Goal: Task Accomplishment & Management: Use online tool/utility

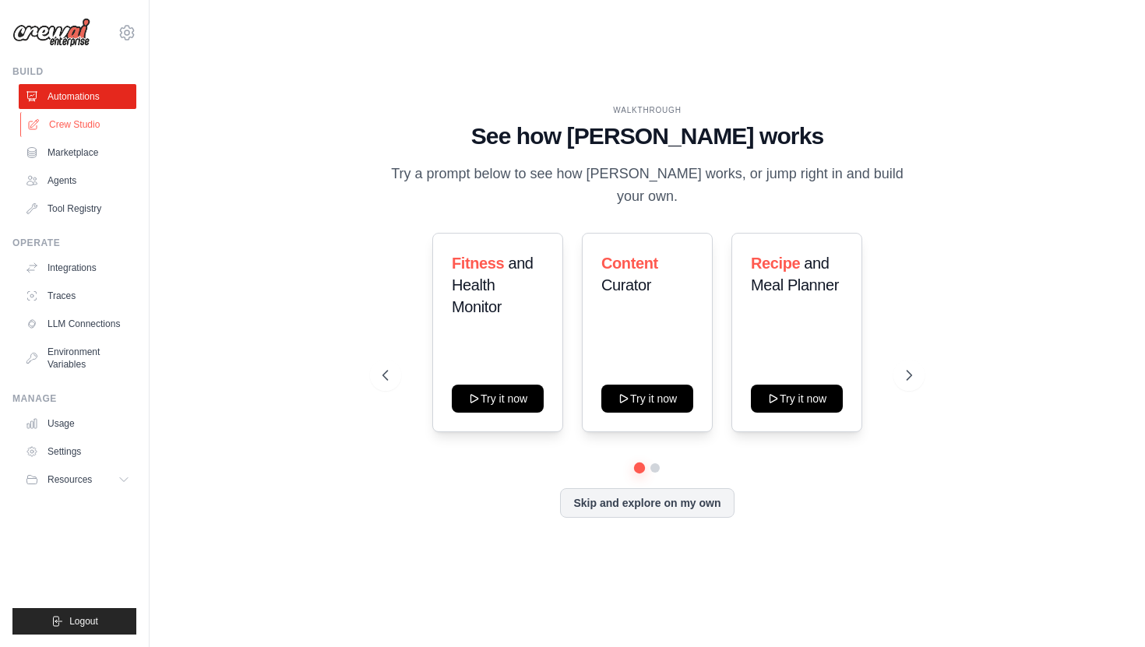
click at [81, 121] on link "Crew Studio" at bounding box center [79, 124] width 118 height 25
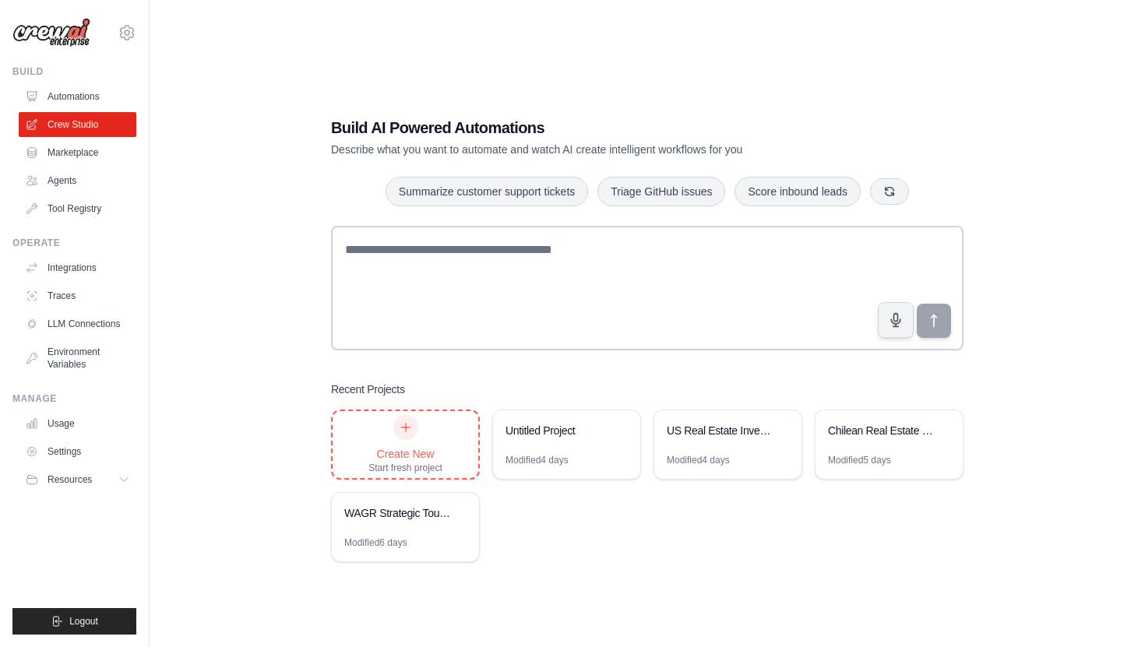
click at [409, 429] on icon at bounding box center [406, 427] width 12 height 12
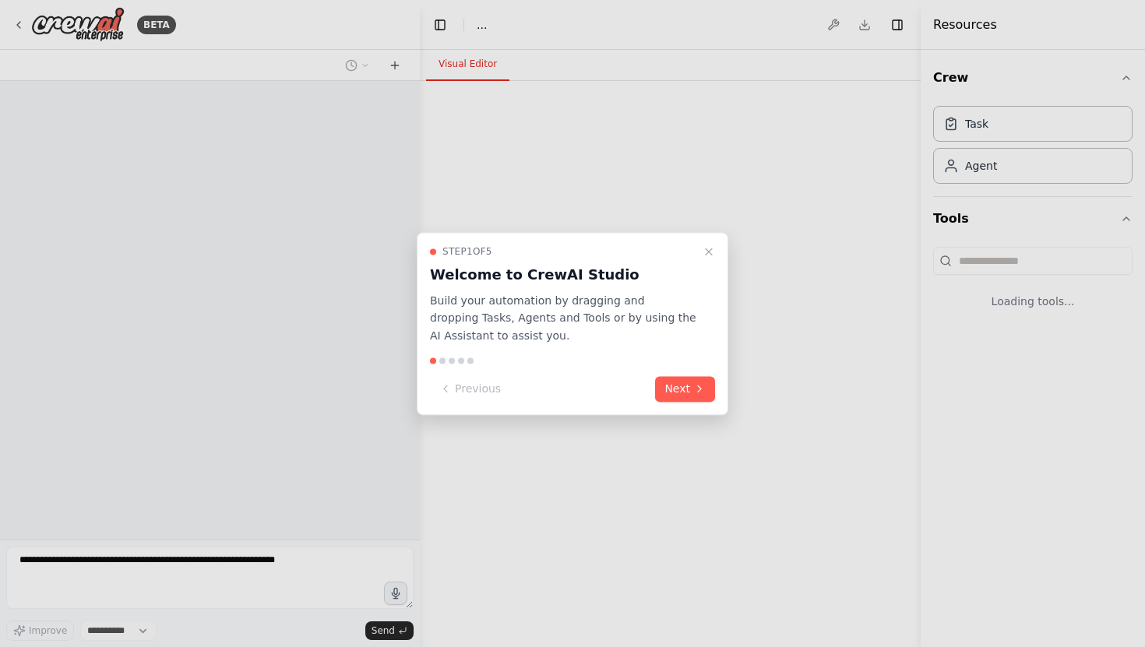
select select "****"
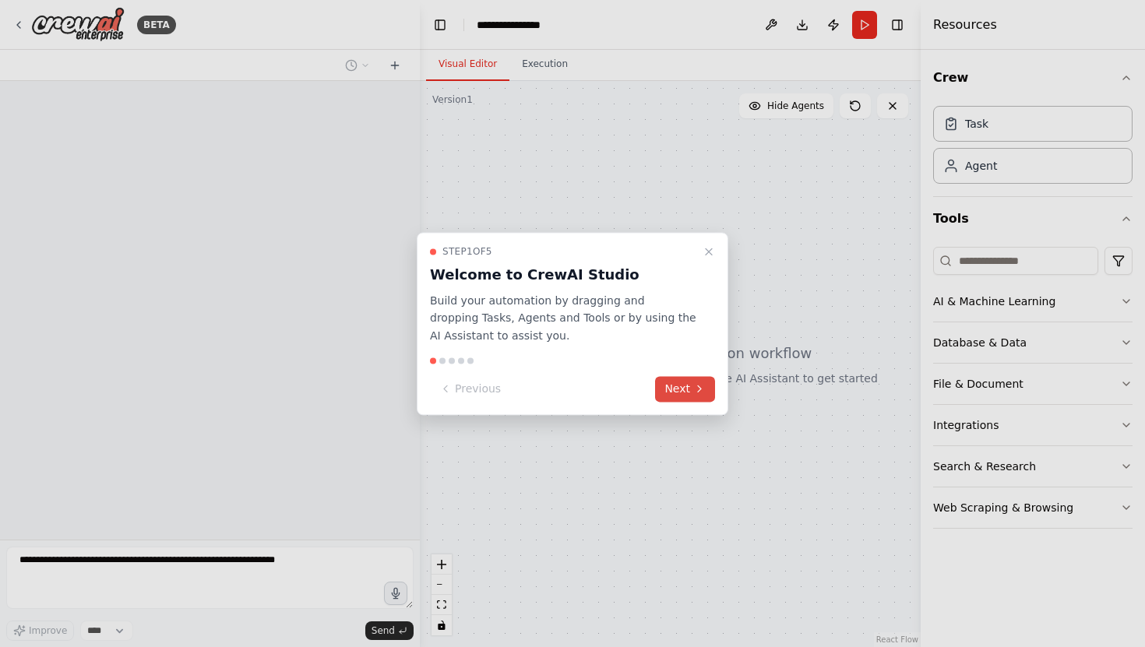
click at [681, 390] on button "Next" at bounding box center [685, 389] width 60 height 26
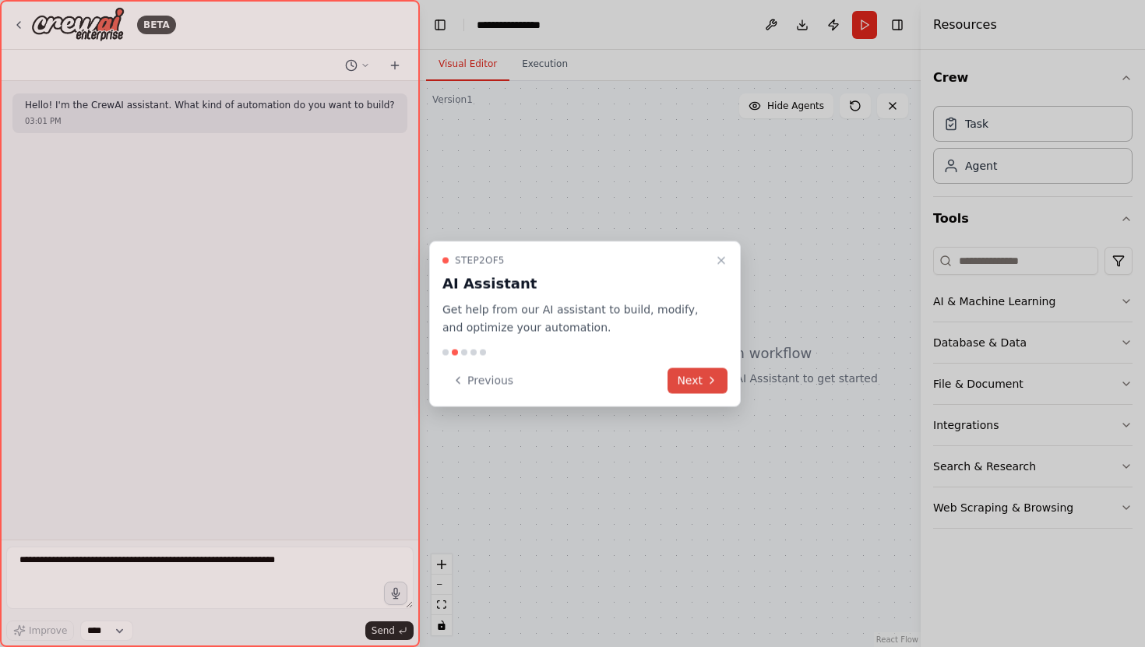
click at [687, 386] on button "Next" at bounding box center [698, 381] width 60 height 26
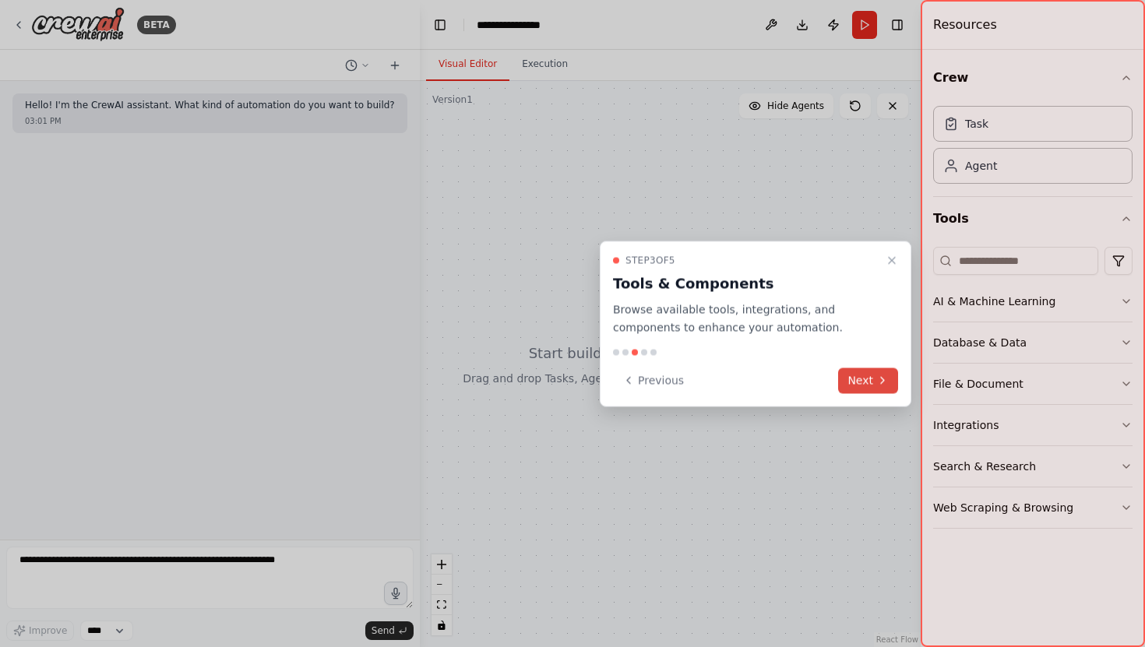
click at [842, 378] on button "Next" at bounding box center [868, 381] width 60 height 26
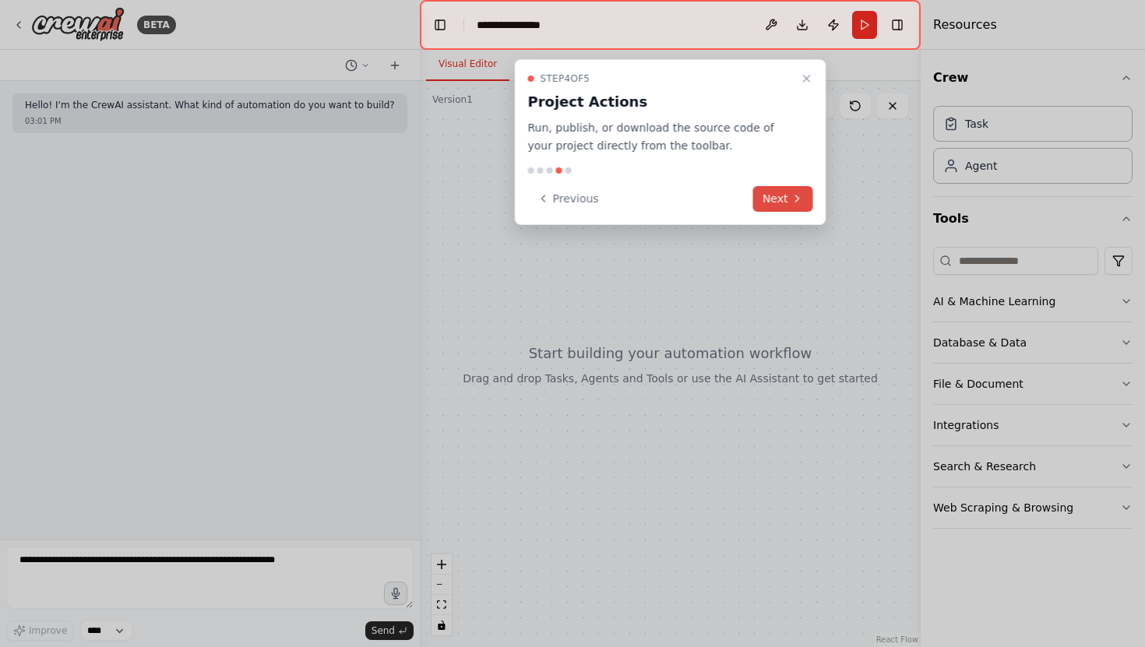
click at [791, 199] on icon at bounding box center [797, 198] width 12 height 12
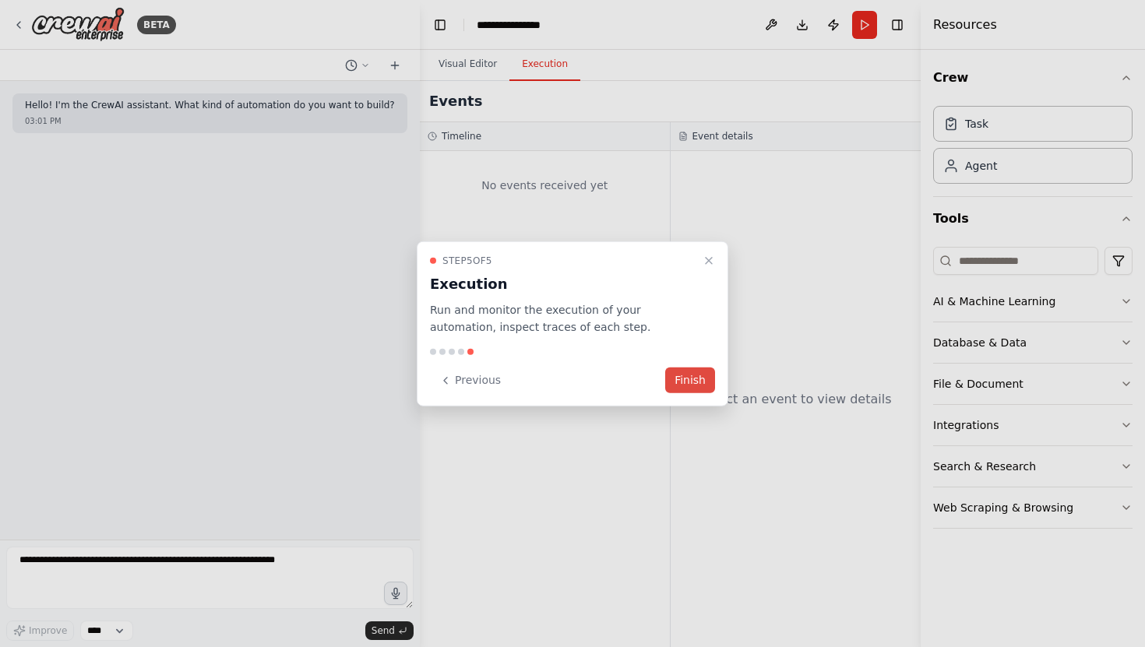
click at [681, 374] on button "Finish" at bounding box center [690, 381] width 50 height 26
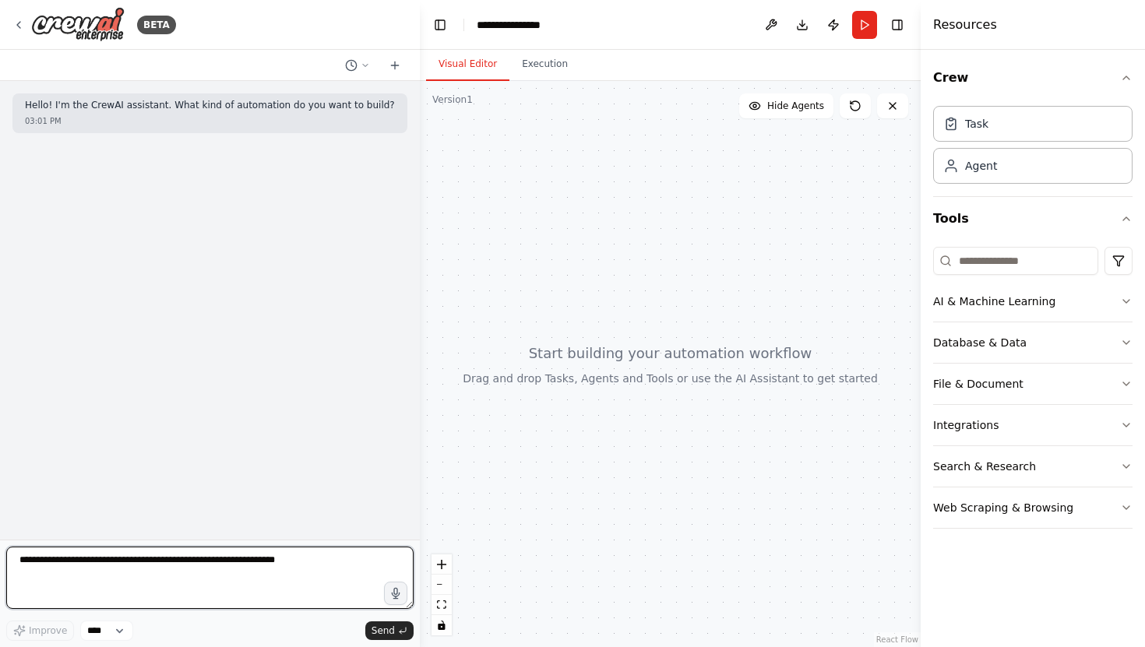
click at [217, 563] on textarea at bounding box center [209, 578] width 407 height 62
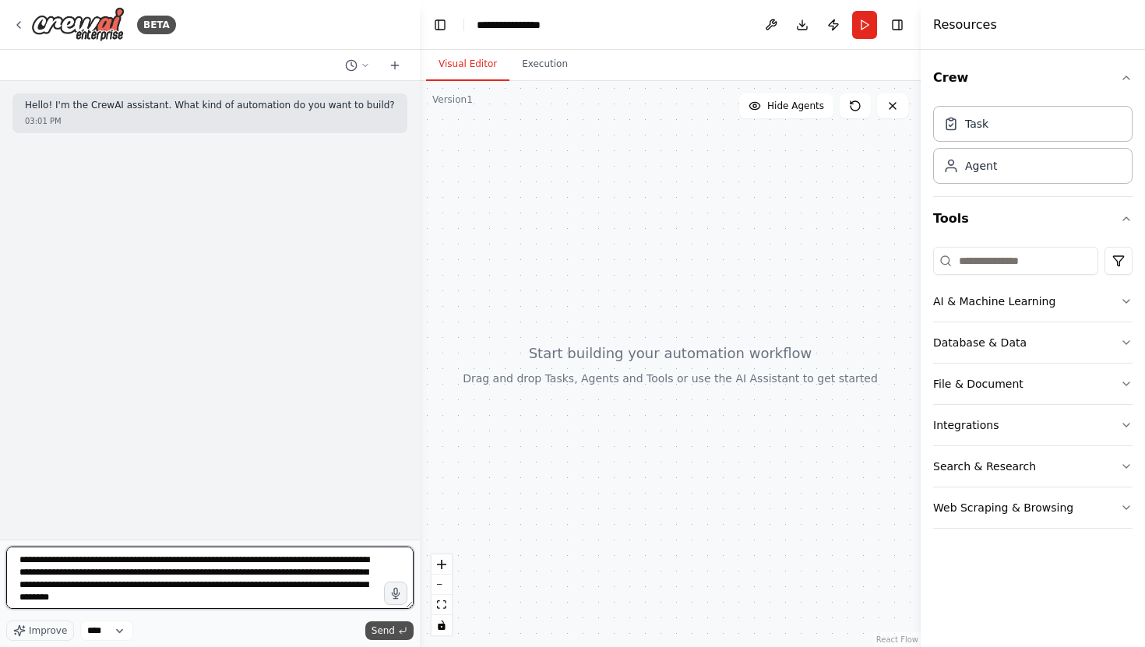
type textarea "**********"
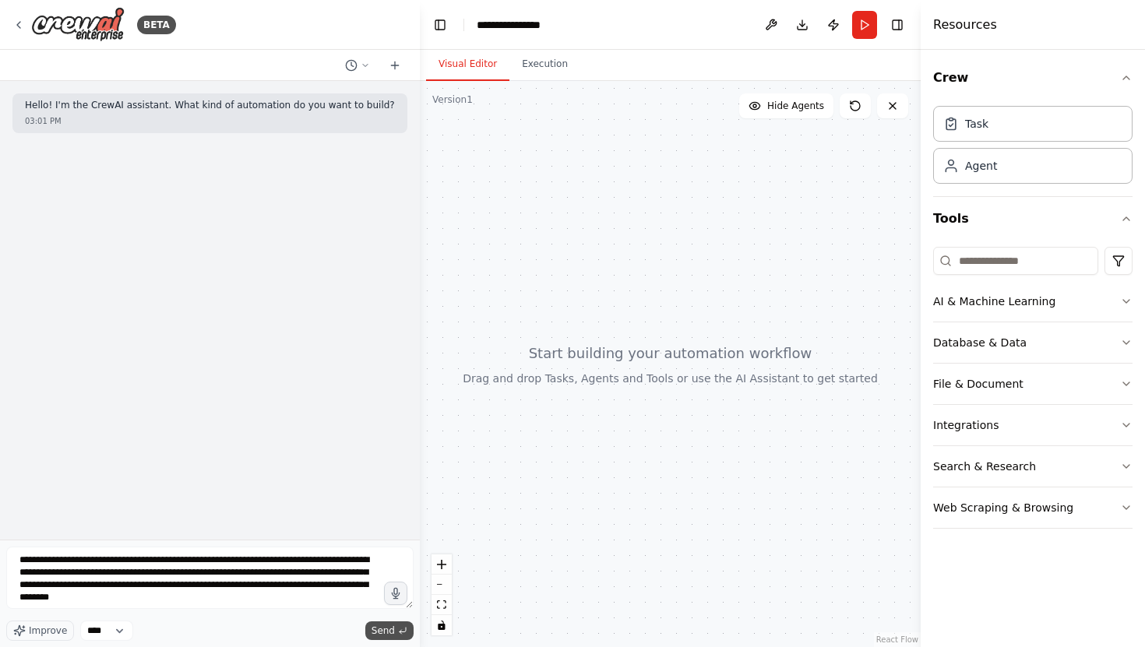
click at [386, 632] on span "Send" at bounding box center [383, 631] width 23 height 12
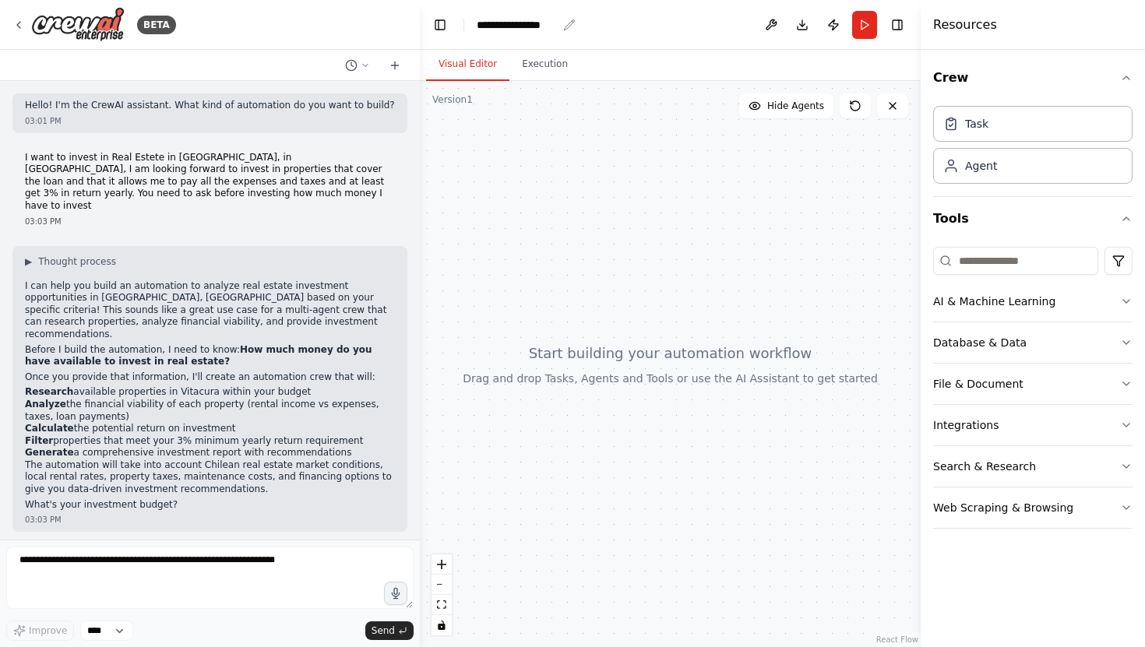
click at [571, 23] on icon "breadcrumb" at bounding box center [570, 24] width 10 height 10
drag, startPoint x: 545, startPoint y: 23, endPoint x: 435, endPoint y: 21, distance: 110.6
click at [435, 21] on header "**********" at bounding box center [670, 25] width 501 height 50
click at [534, 23] on div "**********" at bounding box center [517, 25] width 80 height 16
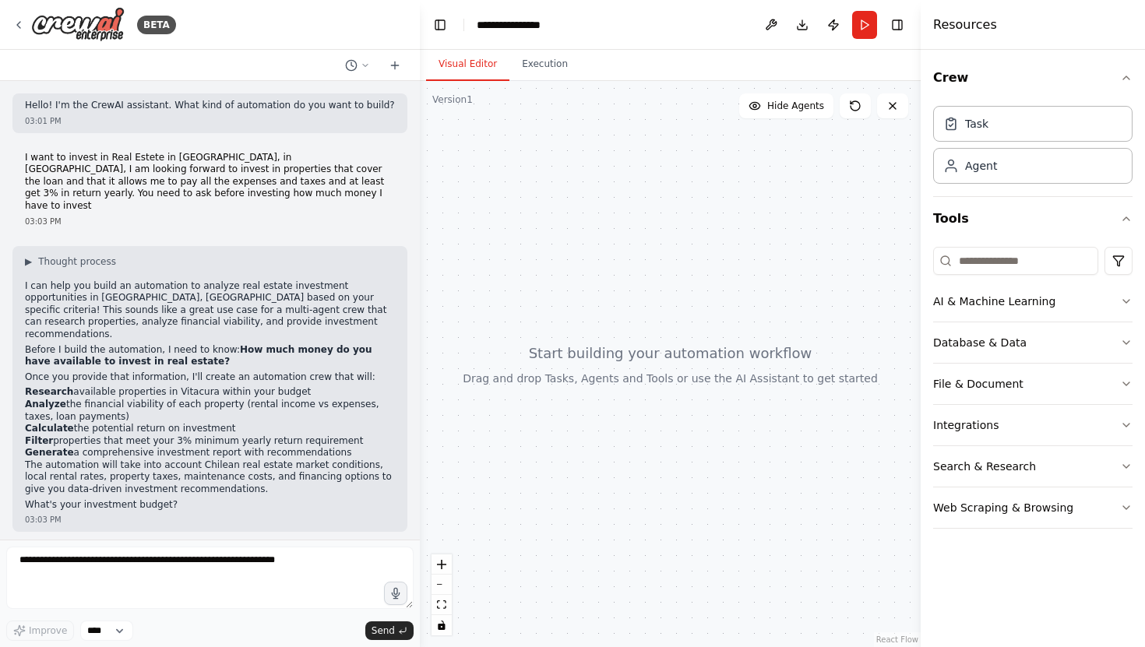
click at [557, 26] on div "**********" at bounding box center [535, 25] width 117 height 16
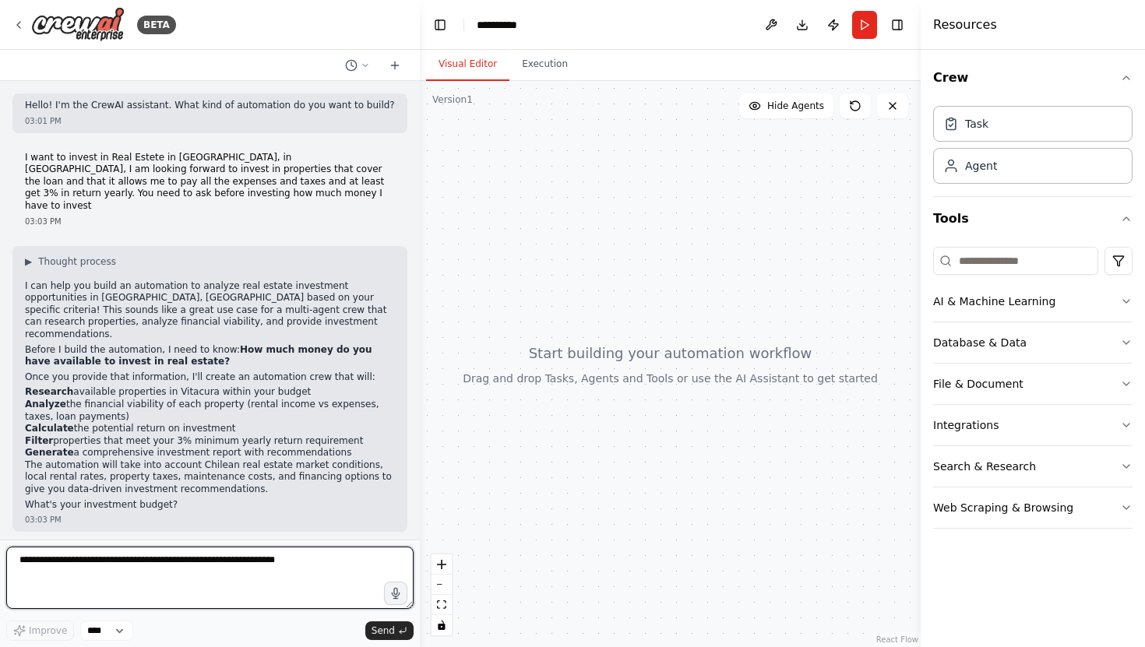
click at [178, 568] on textarea at bounding box center [209, 578] width 407 height 62
type textarea "**********"
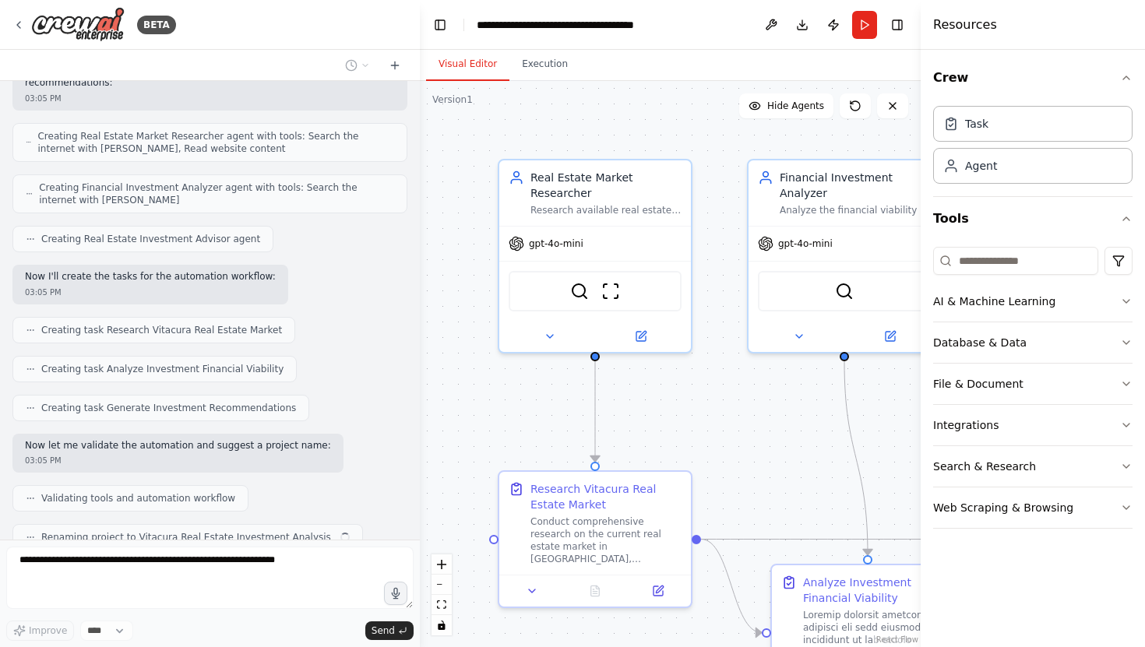
scroll to position [900, 0]
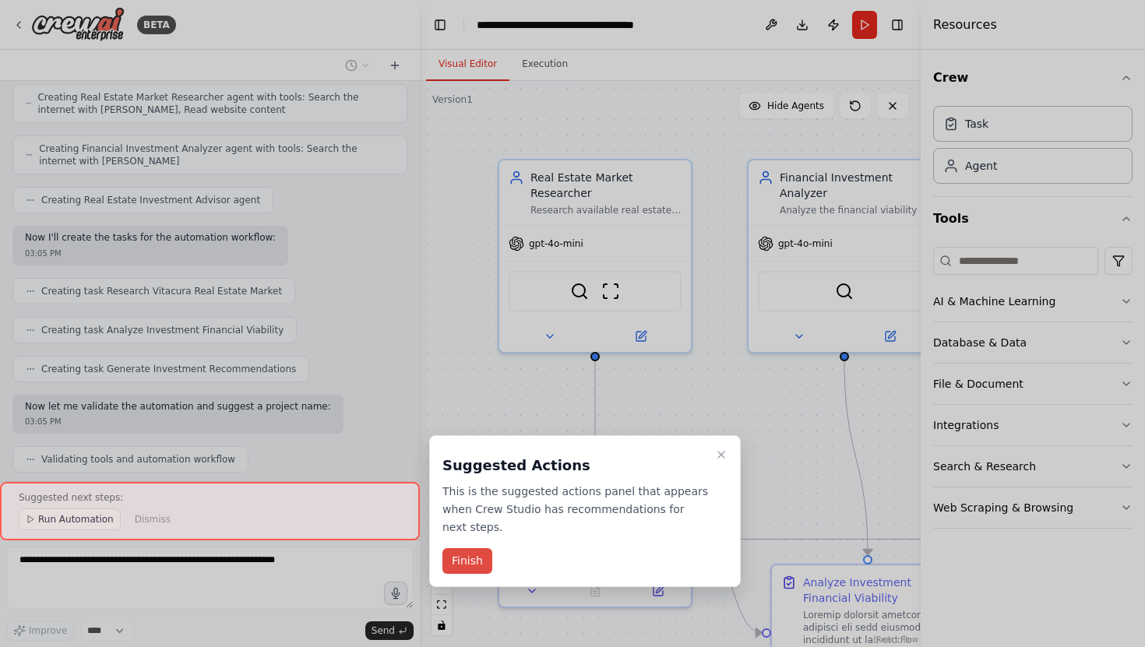
click at [464, 560] on button "Finish" at bounding box center [467, 561] width 50 height 26
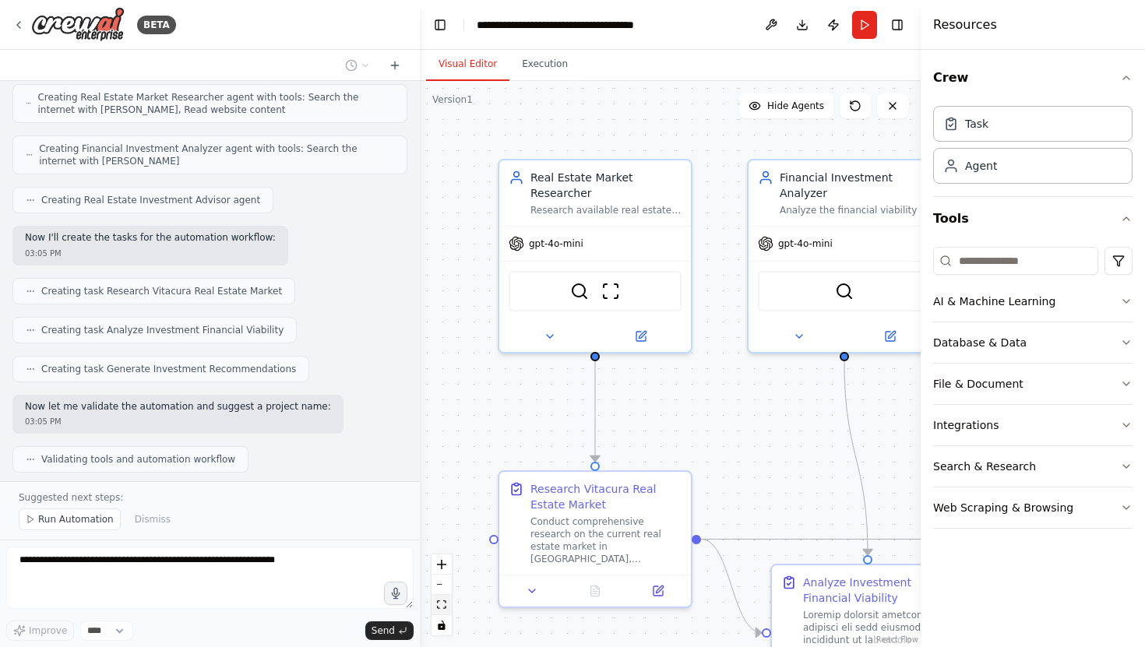
click at [445, 607] on icon "fit view" at bounding box center [441, 605] width 9 height 9
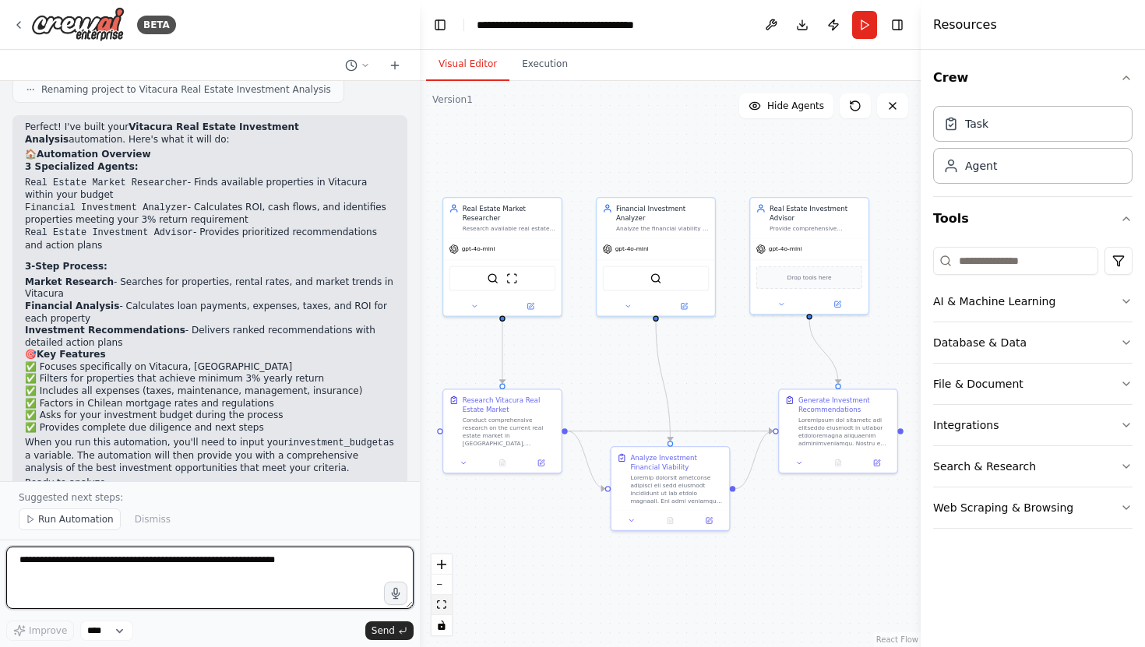
scroll to position [1324, 0]
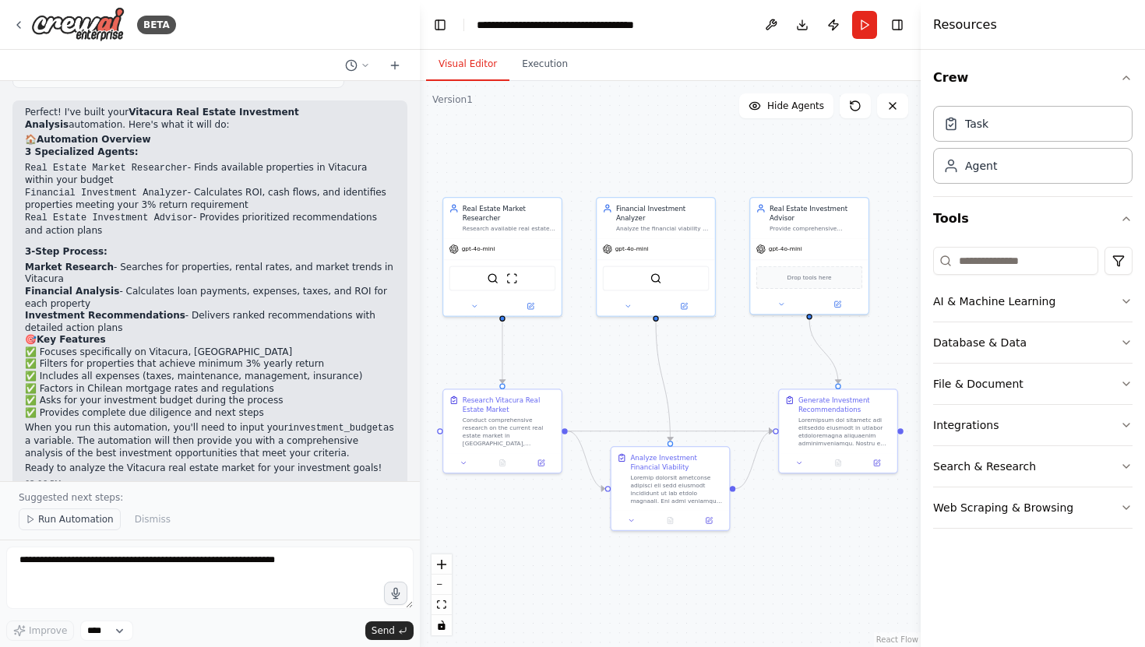
click at [82, 522] on span "Run Automation" at bounding box center [76, 519] width 76 height 12
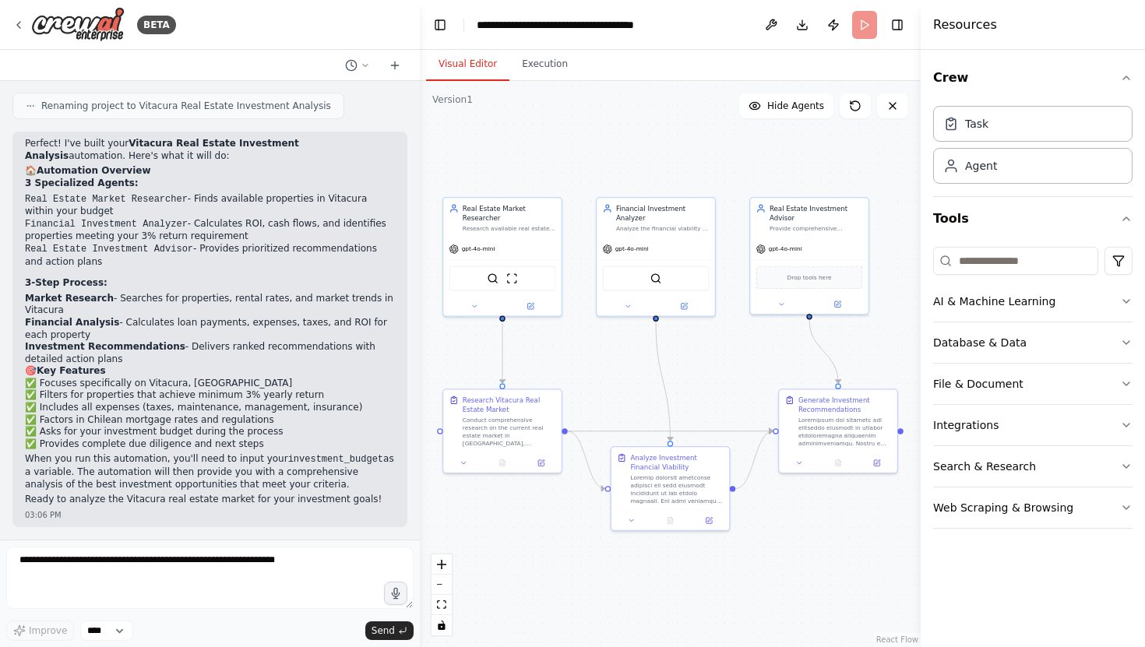
scroll to position [1266, 0]
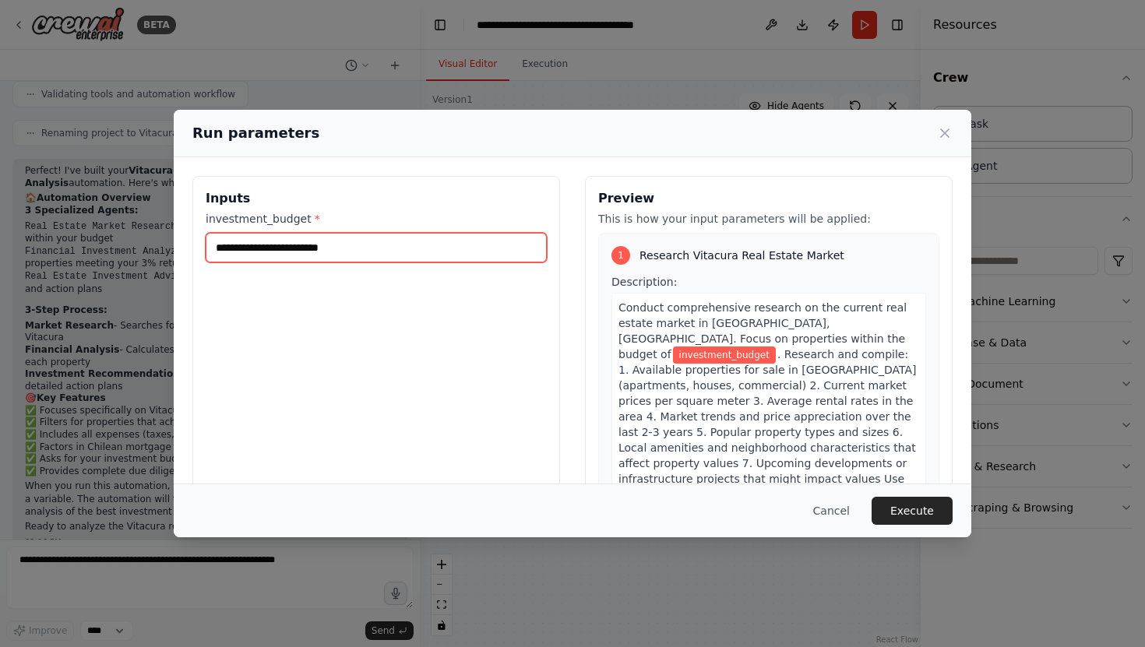
click at [360, 255] on input "investment_budget *" at bounding box center [376, 248] width 341 height 30
type input "********"
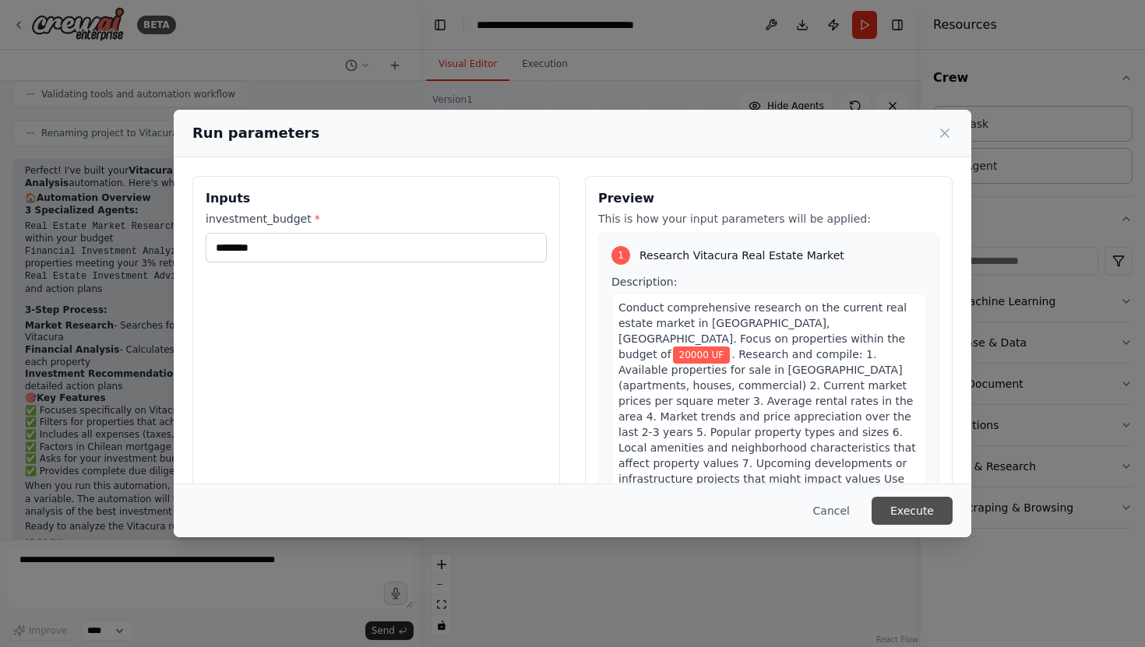
click at [913, 509] on button "Execute" at bounding box center [912, 511] width 81 height 28
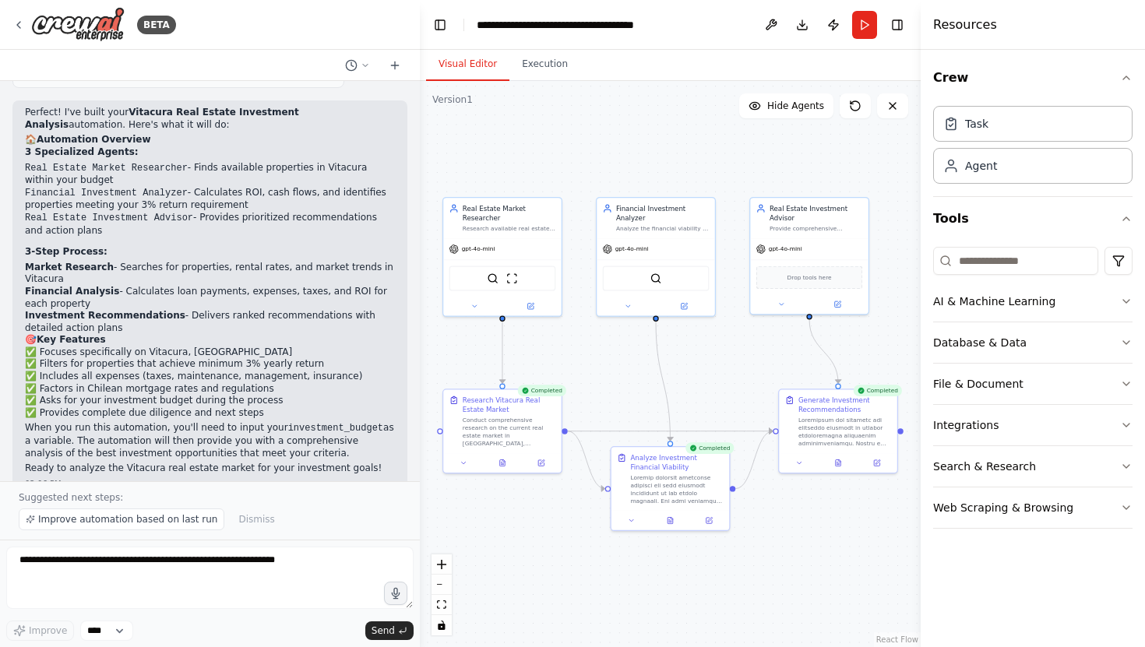
scroll to position [1324, 0]
click at [845, 464] on button at bounding box center [838, 462] width 41 height 12
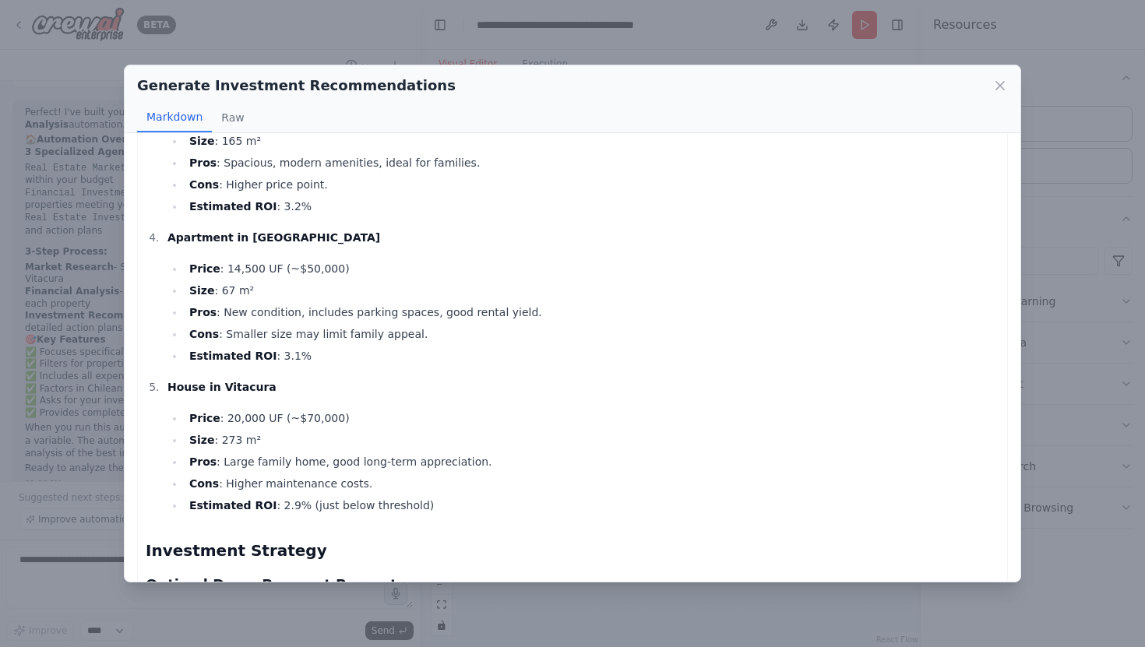
scroll to position [0, 0]
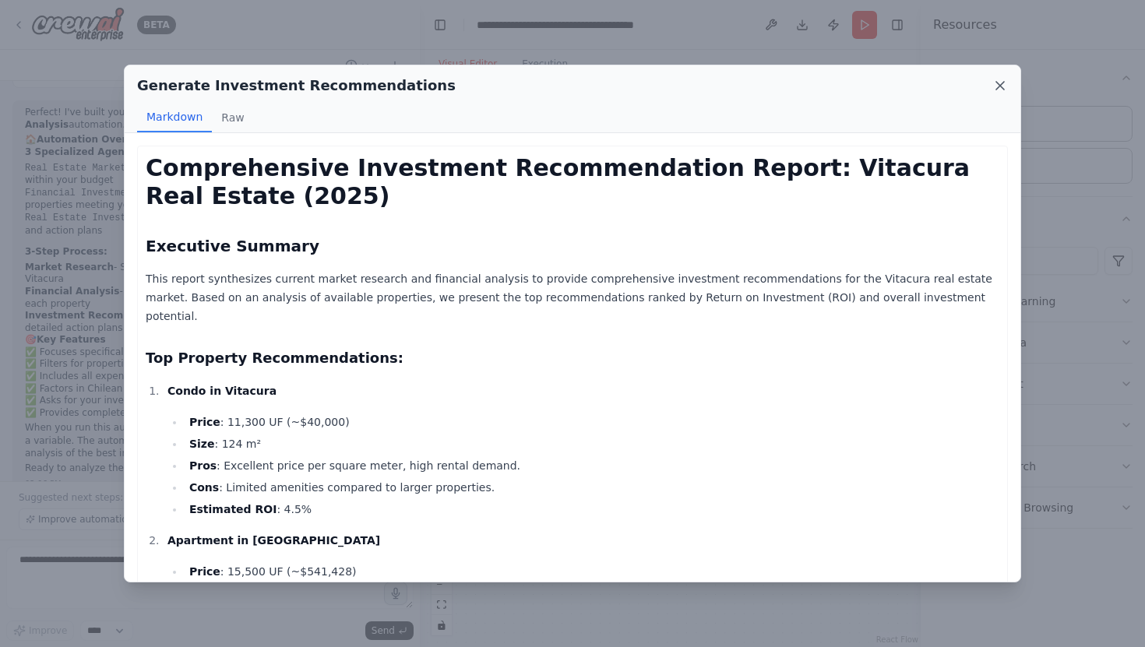
click at [1002, 83] on icon at bounding box center [1000, 86] width 8 height 8
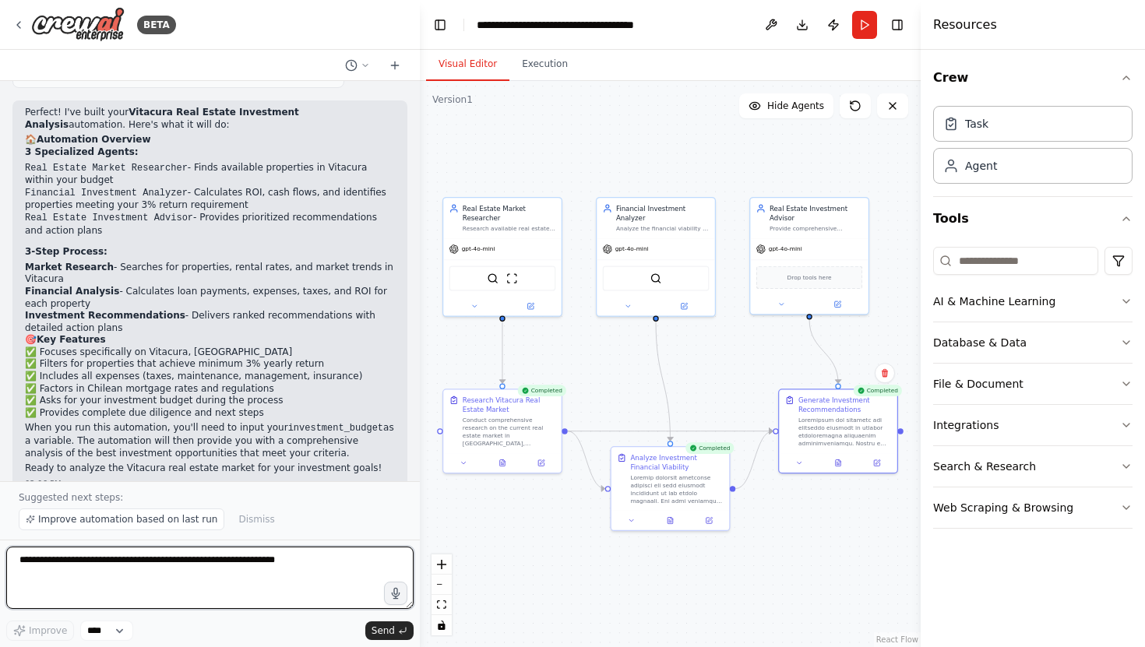
click at [141, 565] on textarea at bounding box center [209, 578] width 407 height 62
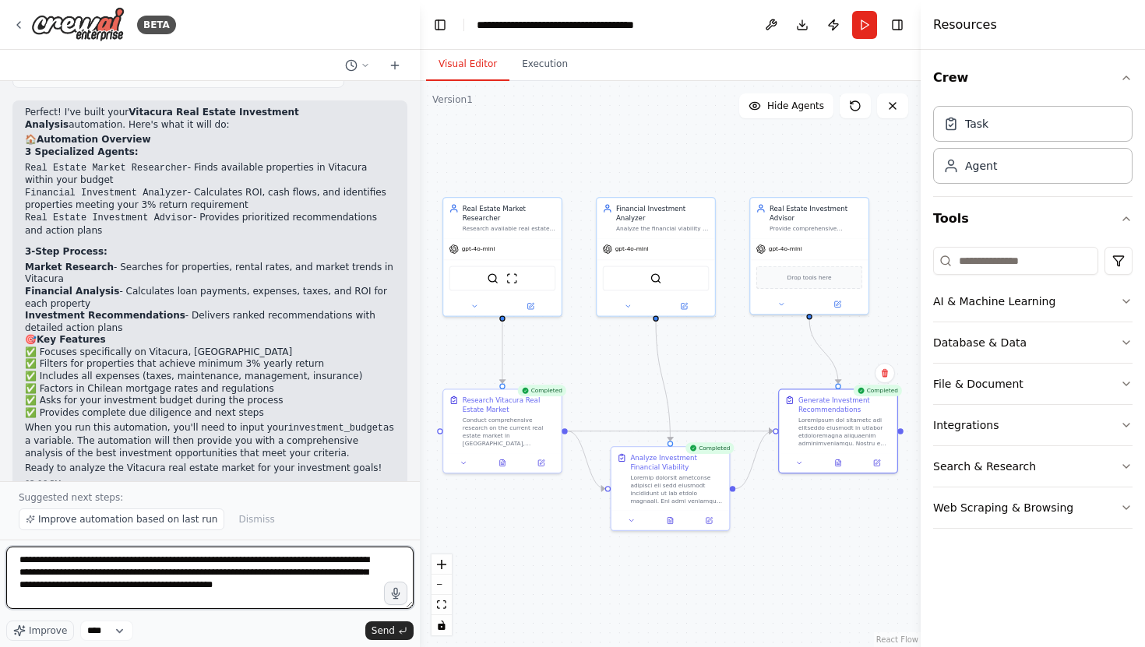
type textarea "**********"
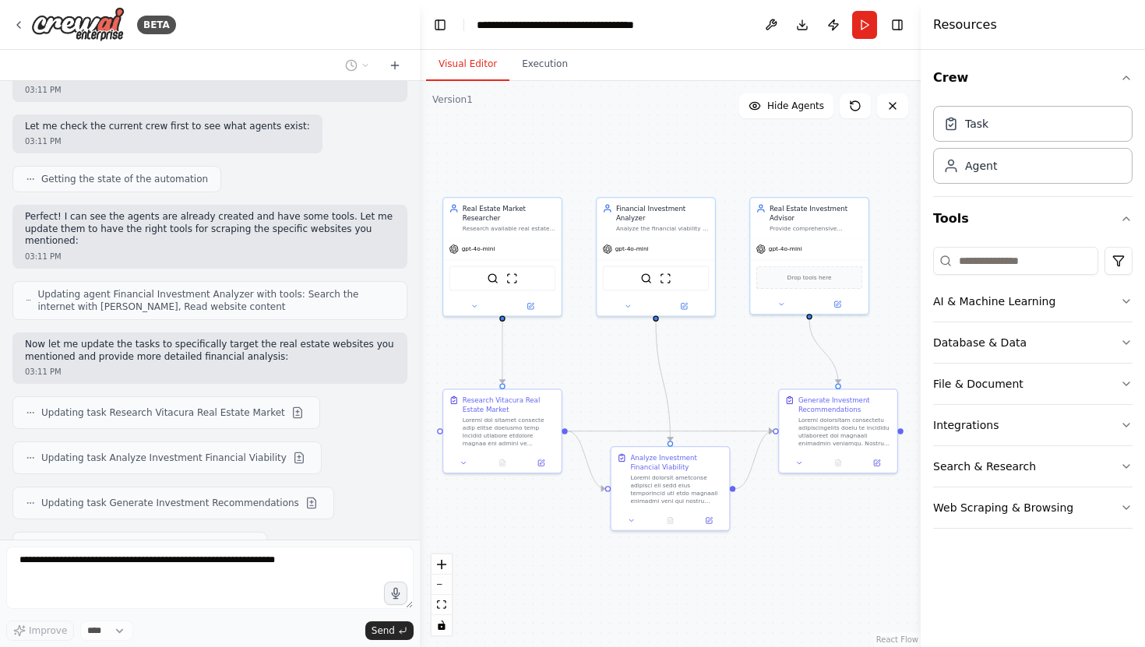
scroll to position [1971, 0]
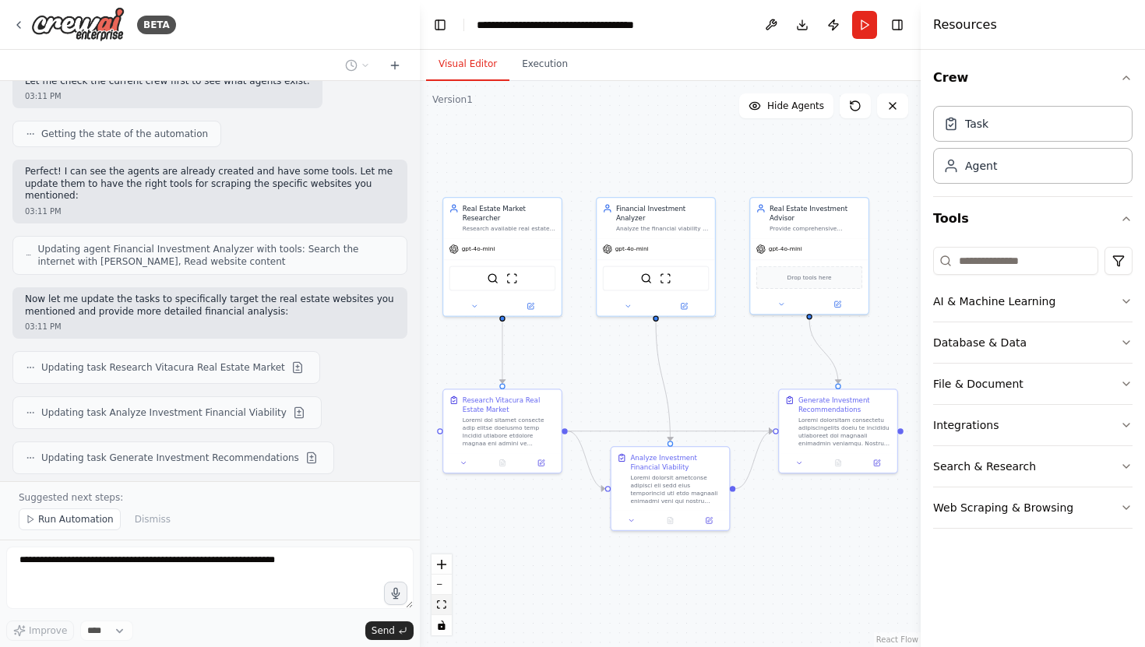
click at [445, 604] on icon "fit view" at bounding box center [441, 605] width 9 height 9
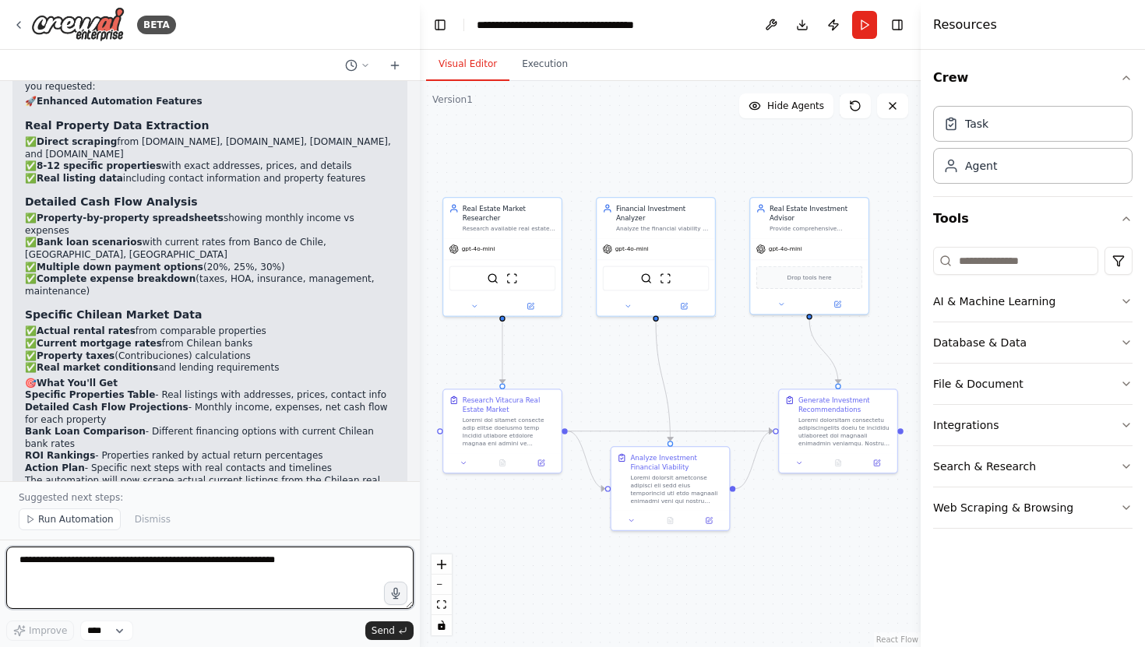
scroll to position [2462, 0]
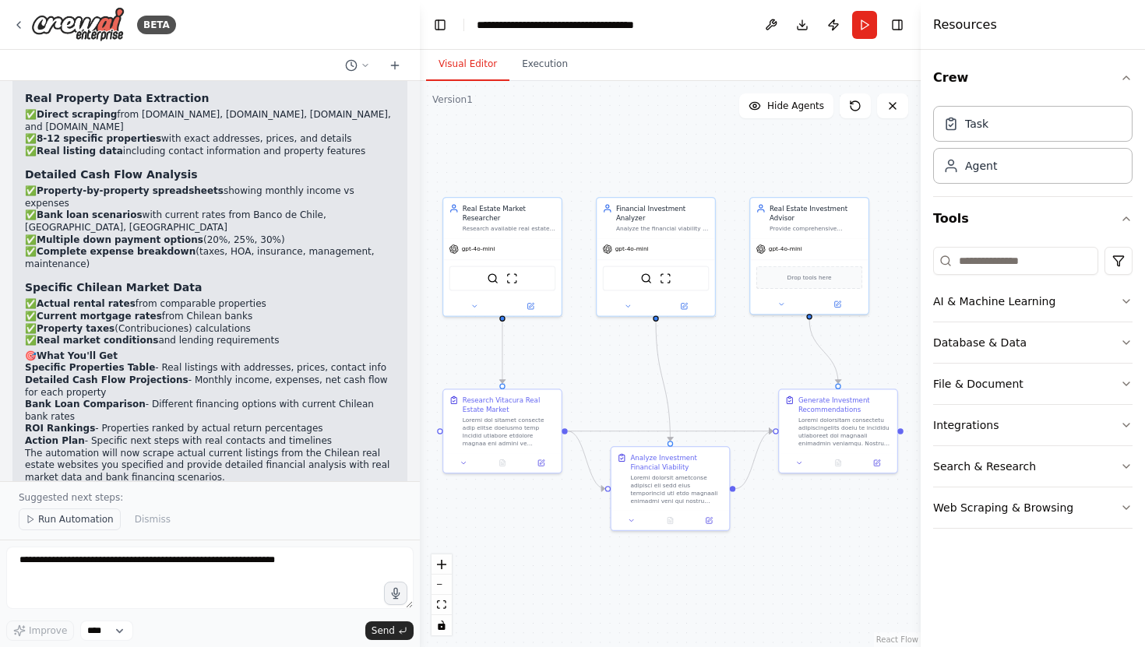
click at [97, 520] on span "Run Automation" at bounding box center [76, 519] width 76 height 12
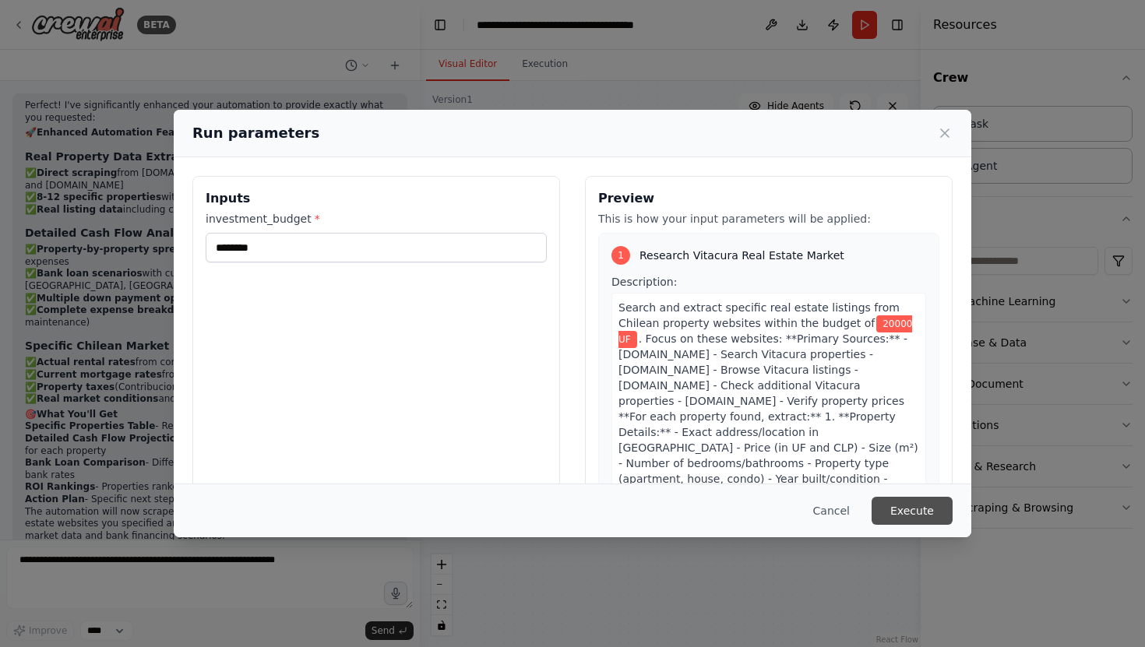
click at [925, 513] on button "Execute" at bounding box center [912, 511] width 81 height 28
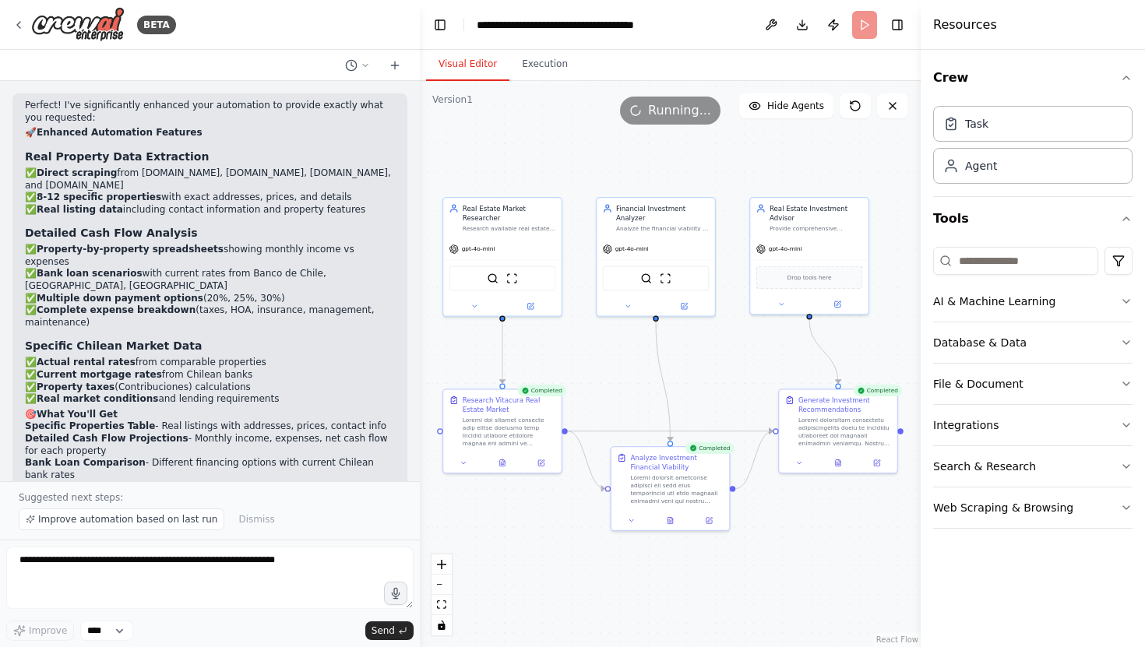
scroll to position [2462, 0]
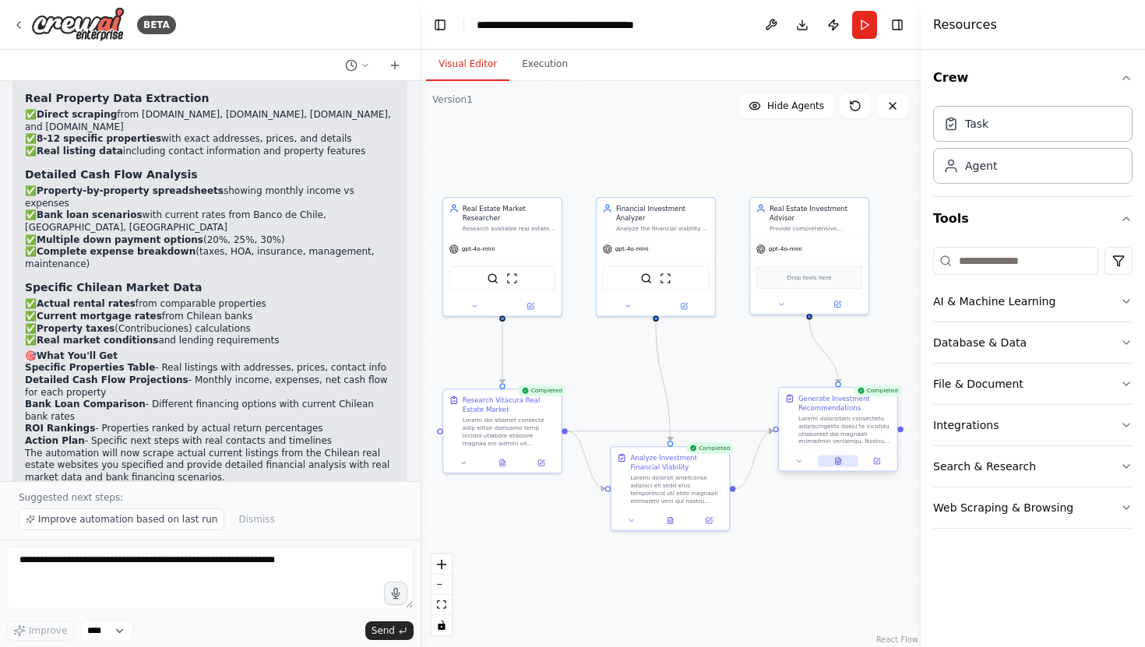
click at [840, 461] on icon at bounding box center [838, 461] width 5 height 6
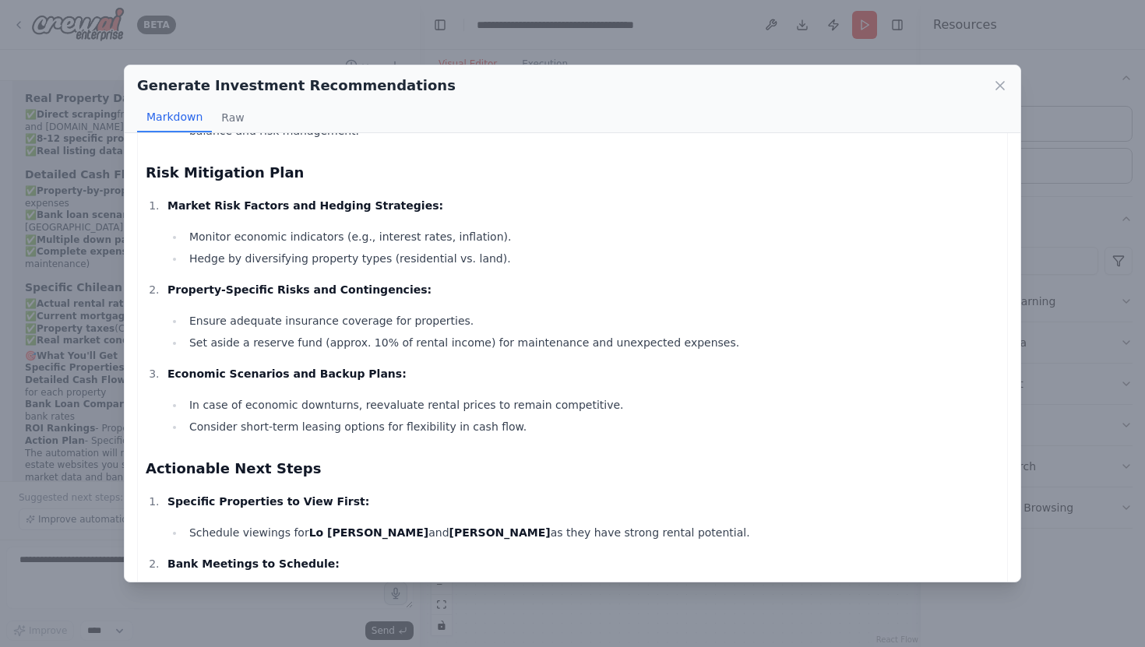
scroll to position [914, 0]
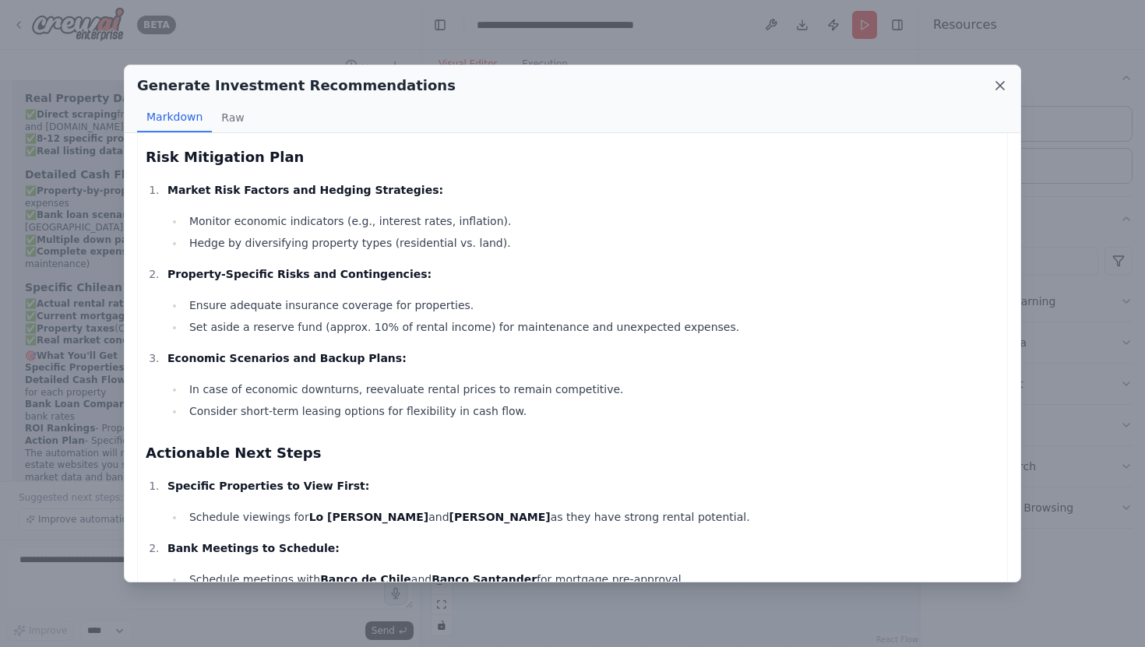
click at [1001, 89] on icon at bounding box center [1000, 86] width 16 height 16
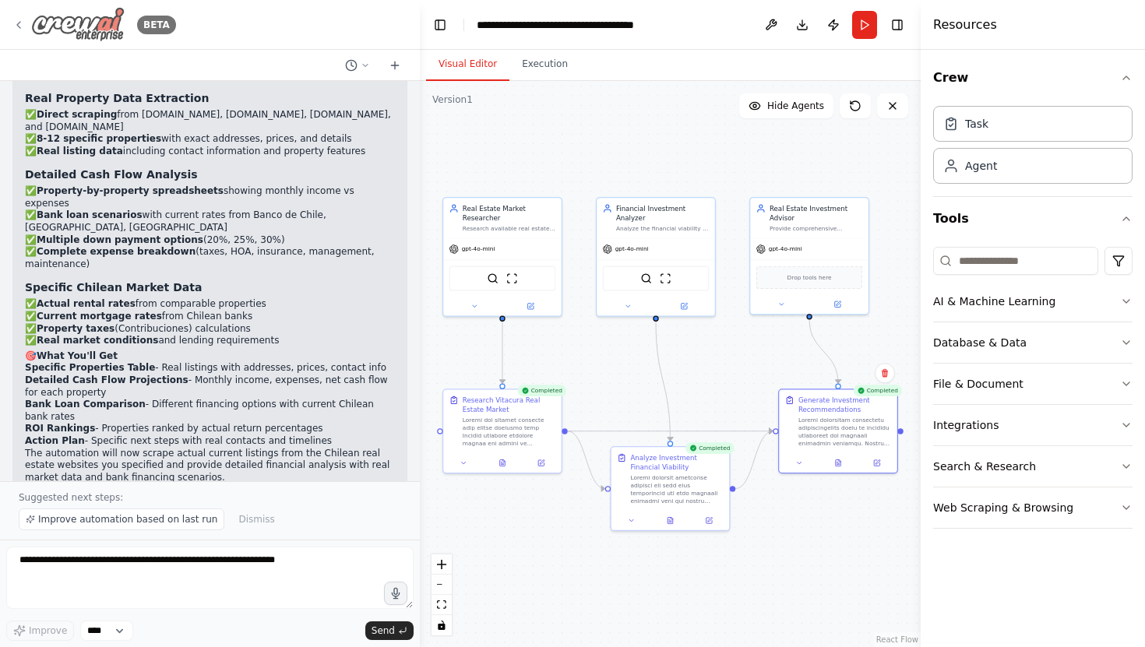
click at [22, 25] on icon at bounding box center [18, 25] width 12 height 12
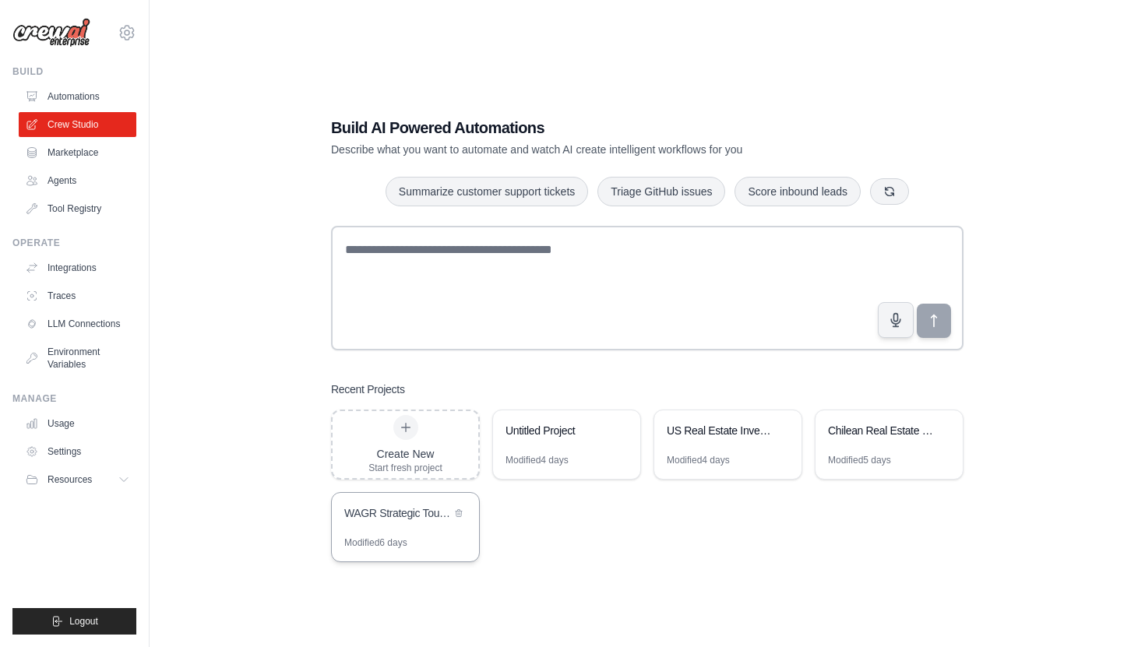
click at [402, 523] on div "WAGR Strategic Tournament Hunter - Power Ranking Inflation Analysis" at bounding box center [405, 515] width 147 height 44
click at [853, 447] on div "Chilean Real Estate Investment Analyzer" at bounding box center [889, 432] width 147 height 44
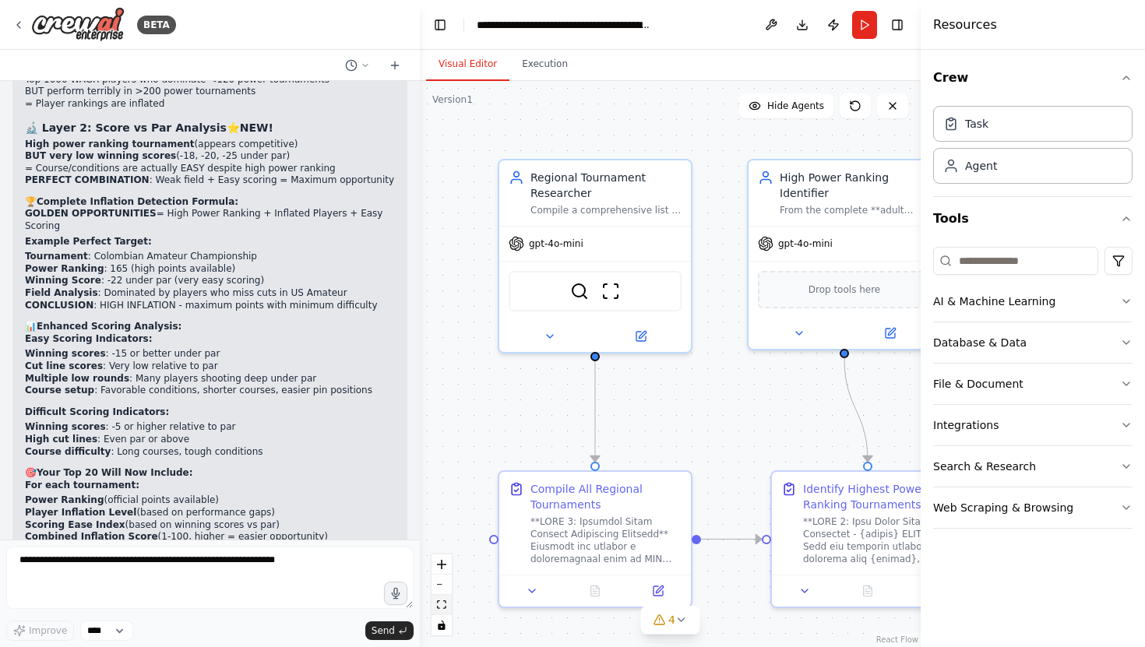
click at [441, 603] on icon "fit view" at bounding box center [441, 605] width 9 height 9
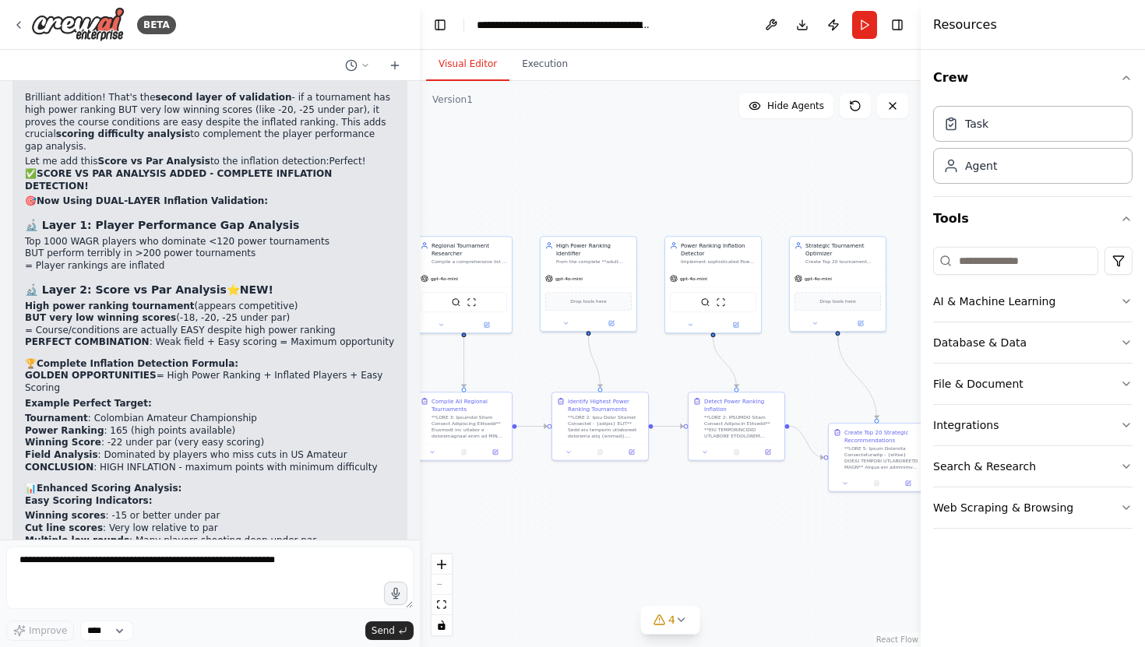
scroll to position [24154, 0]
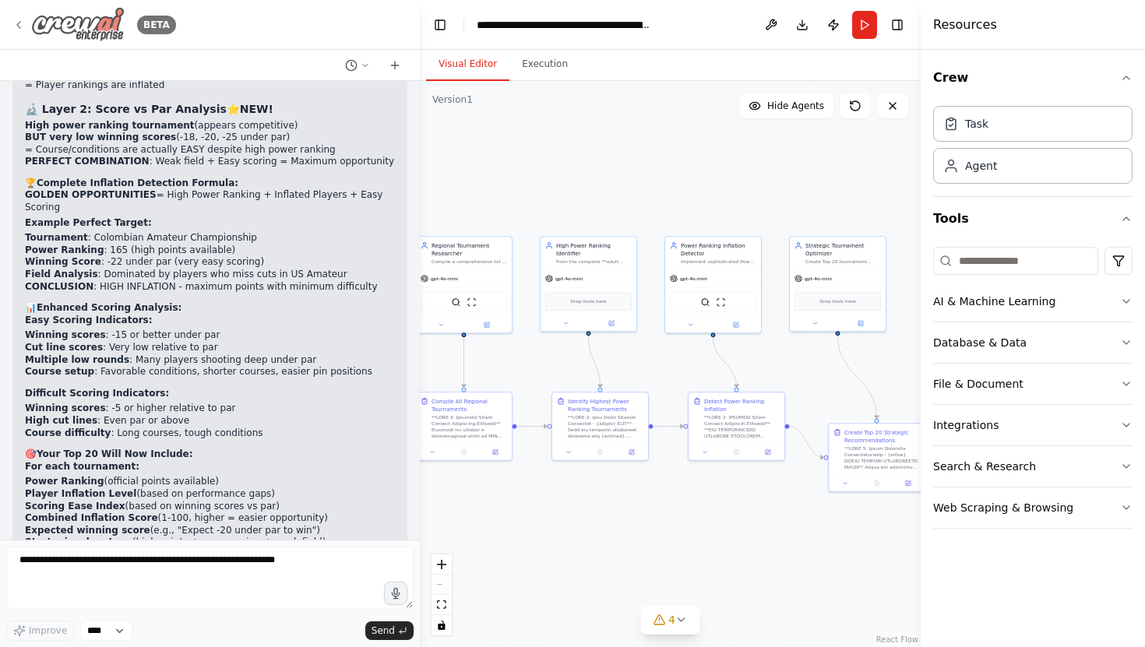
click at [18, 24] on icon at bounding box center [18, 25] width 3 height 6
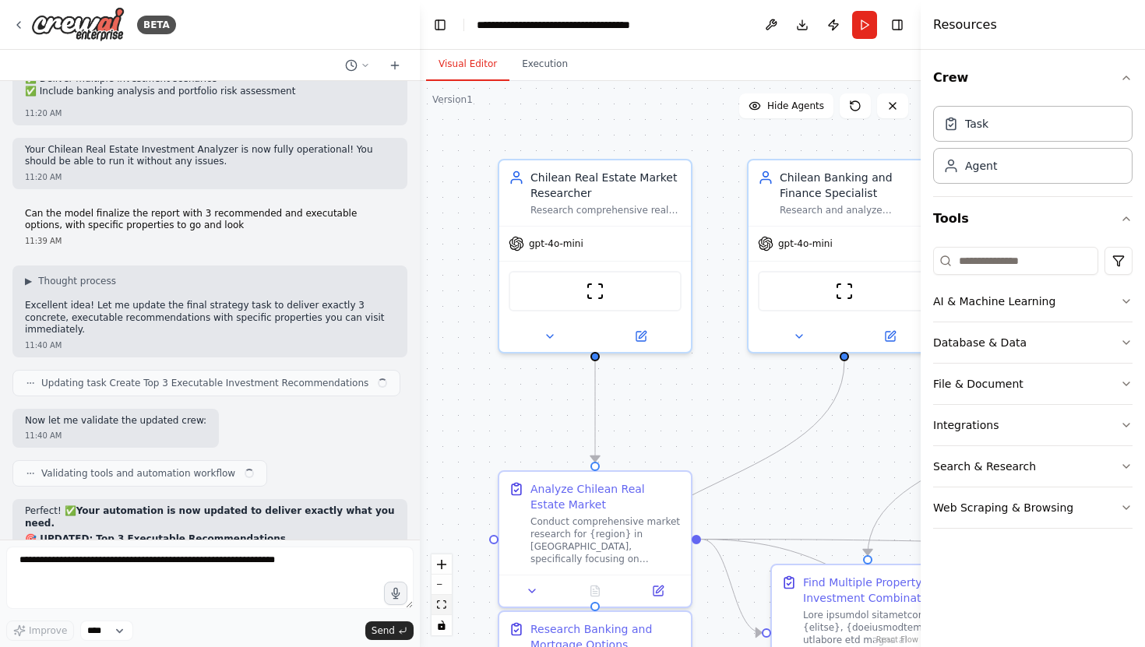
click at [444, 606] on icon "fit view" at bounding box center [441, 605] width 9 height 9
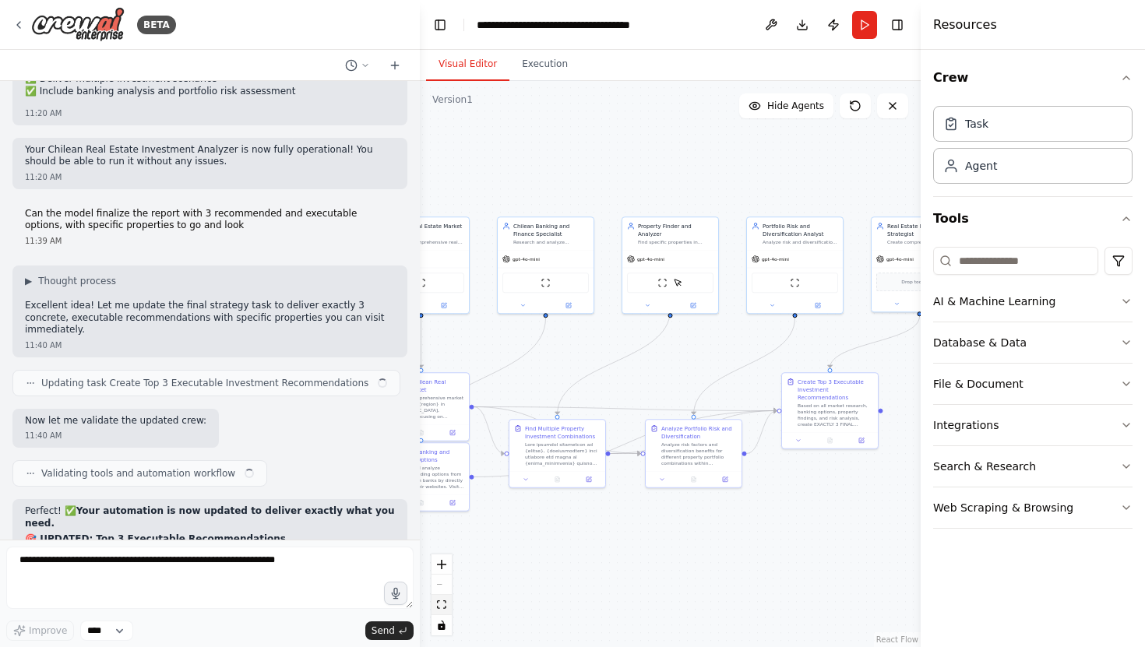
scroll to position [20302, 0]
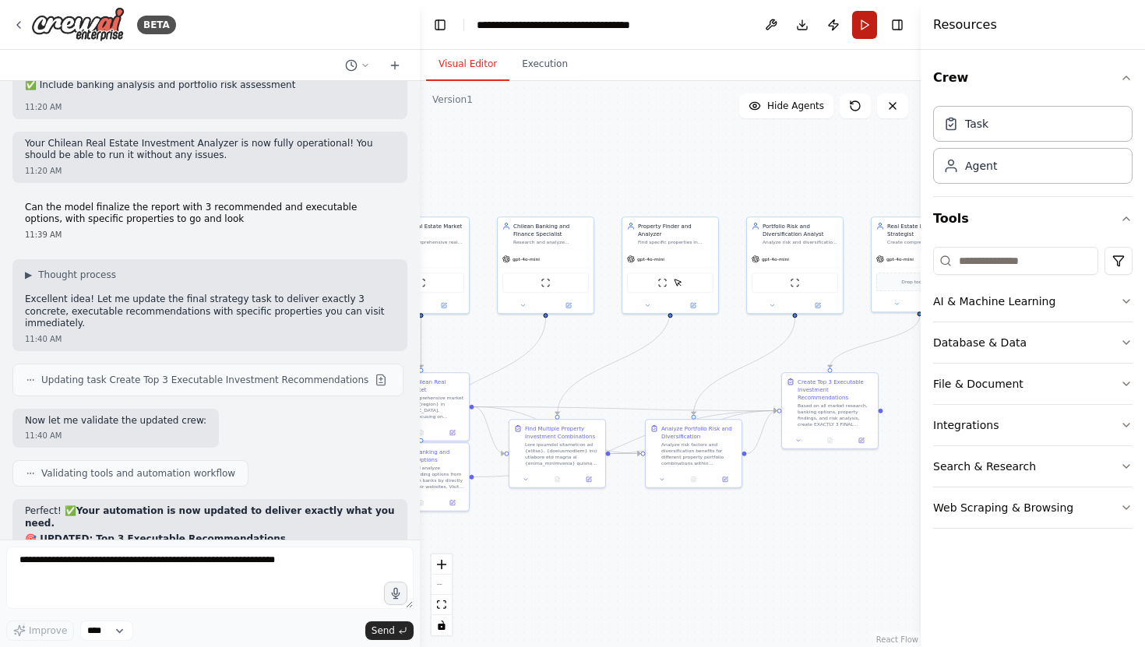
click at [867, 18] on button "Run" at bounding box center [864, 25] width 25 height 28
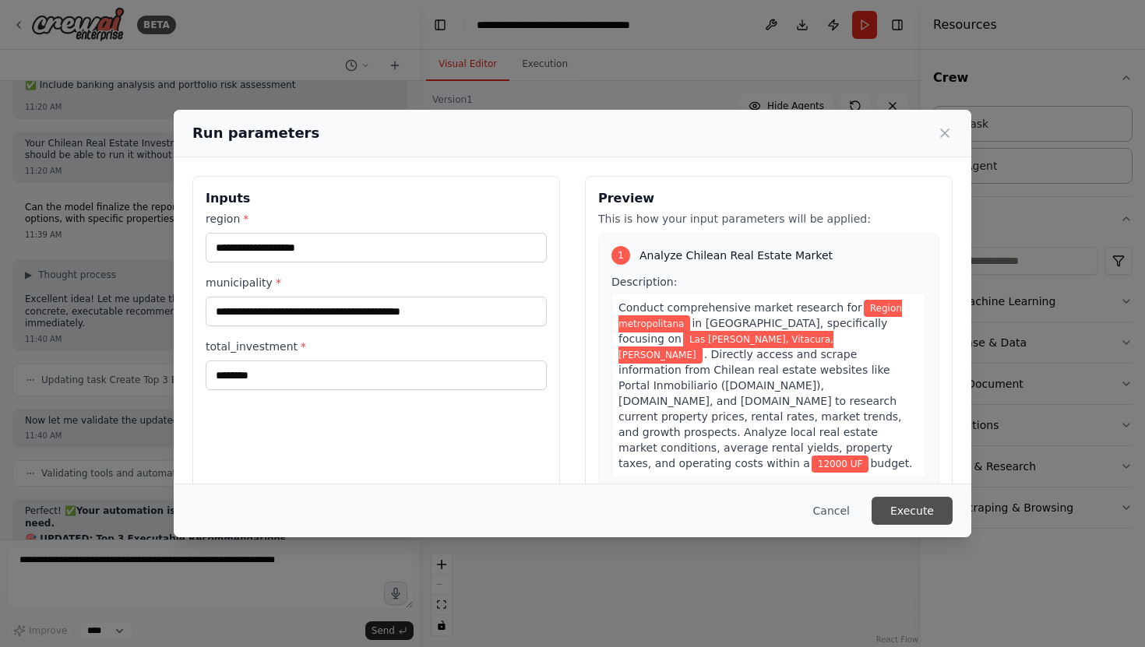
click at [923, 514] on button "Execute" at bounding box center [912, 511] width 81 height 28
